Goal: Information Seeking & Learning: Learn about a topic

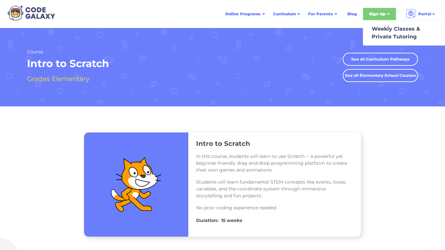
click at [384, 15] on div "Sign Up" at bounding box center [377, 14] width 16 height 7
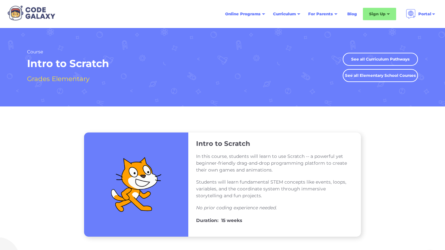
click at [401, 70] on link "See all Elementary School Courses" at bounding box center [379, 75] width 75 height 13
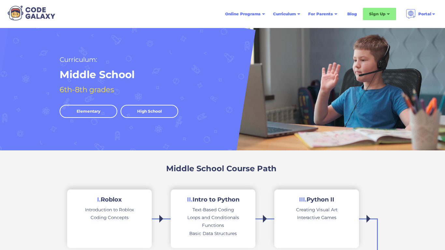
click at [410, 81] on div "Curriculum: Middle School 6th-8th grades Elementary Middle School High School B…" at bounding box center [222, 89] width 394 height 70
